Goal: Transaction & Acquisition: Purchase product/service

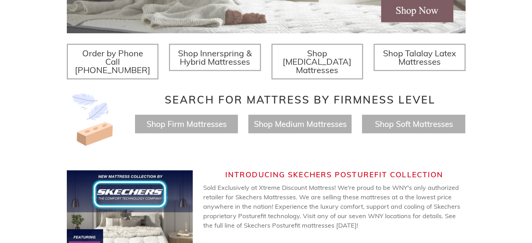
click at [162, 119] on span "Shop Firm Mattresses" at bounding box center [186, 124] width 80 height 10
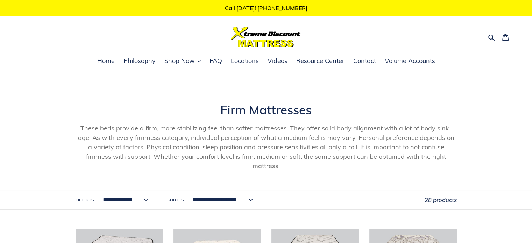
click at [133, 190] on select "**********" at bounding box center [124, 199] width 54 height 19
click at [192, 61] on span "Shop Now" at bounding box center [179, 61] width 30 height 8
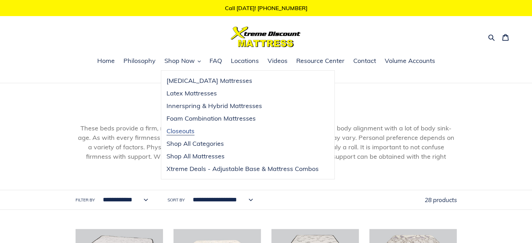
click at [187, 128] on span "Closeouts" at bounding box center [181, 131] width 28 height 8
